Goal: Information Seeking & Learning: Learn about a topic

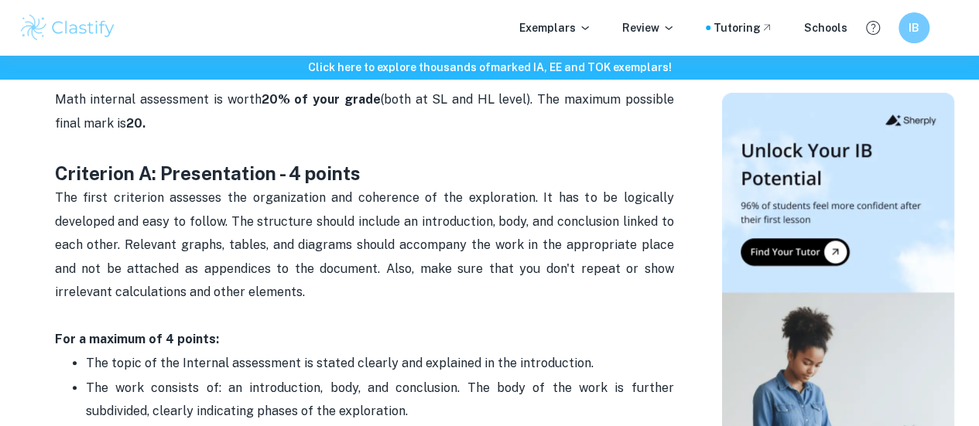
scroll to position [696, 0]
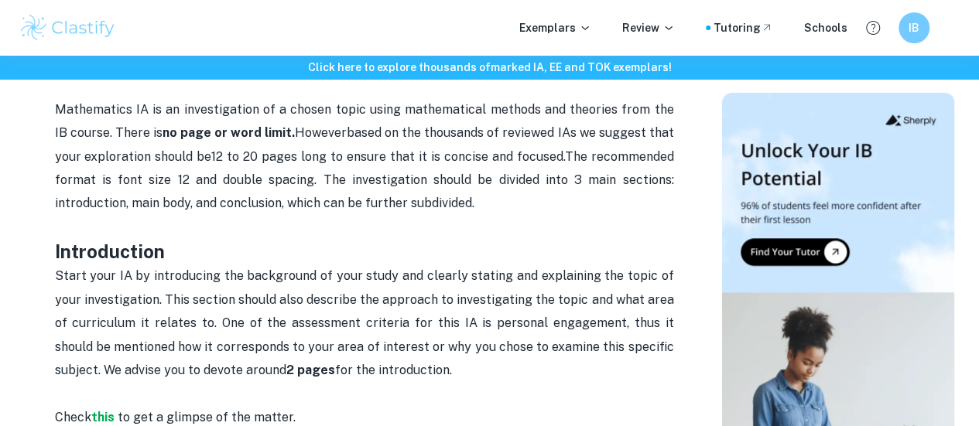
scroll to position [774, 0]
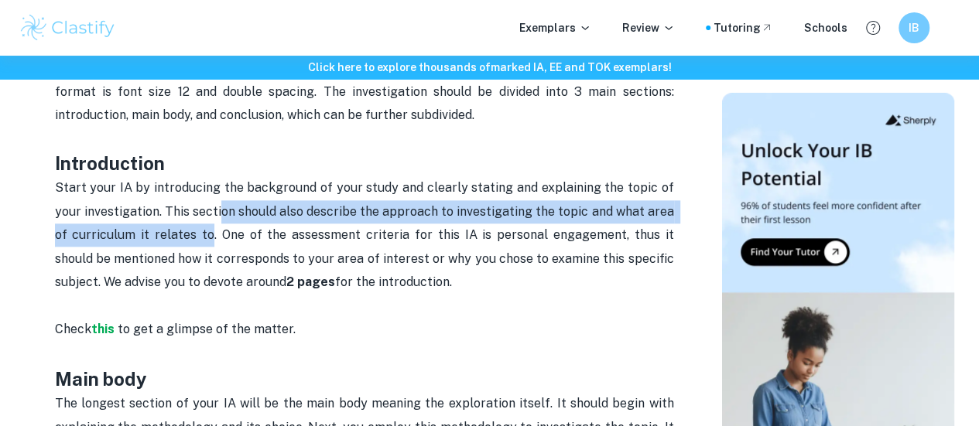
drag, startPoint x: 221, startPoint y: 210, endPoint x: 200, endPoint y: 250, distance: 44.3
click at [200, 250] on p "Start your IA by introducing the background of your study and clearly stating a…" at bounding box center [364, 258] width 619 height 165
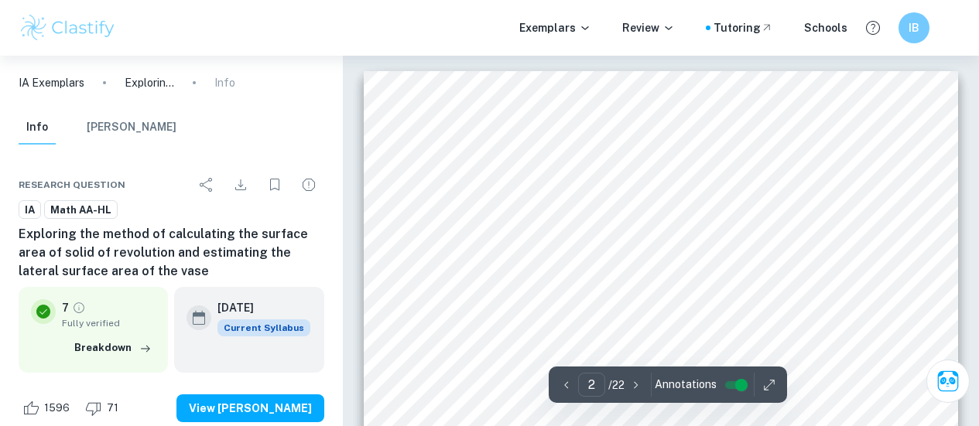
scroll to position [1161, 0]
